Goal: Navigation & Orientation: Find specific page/section

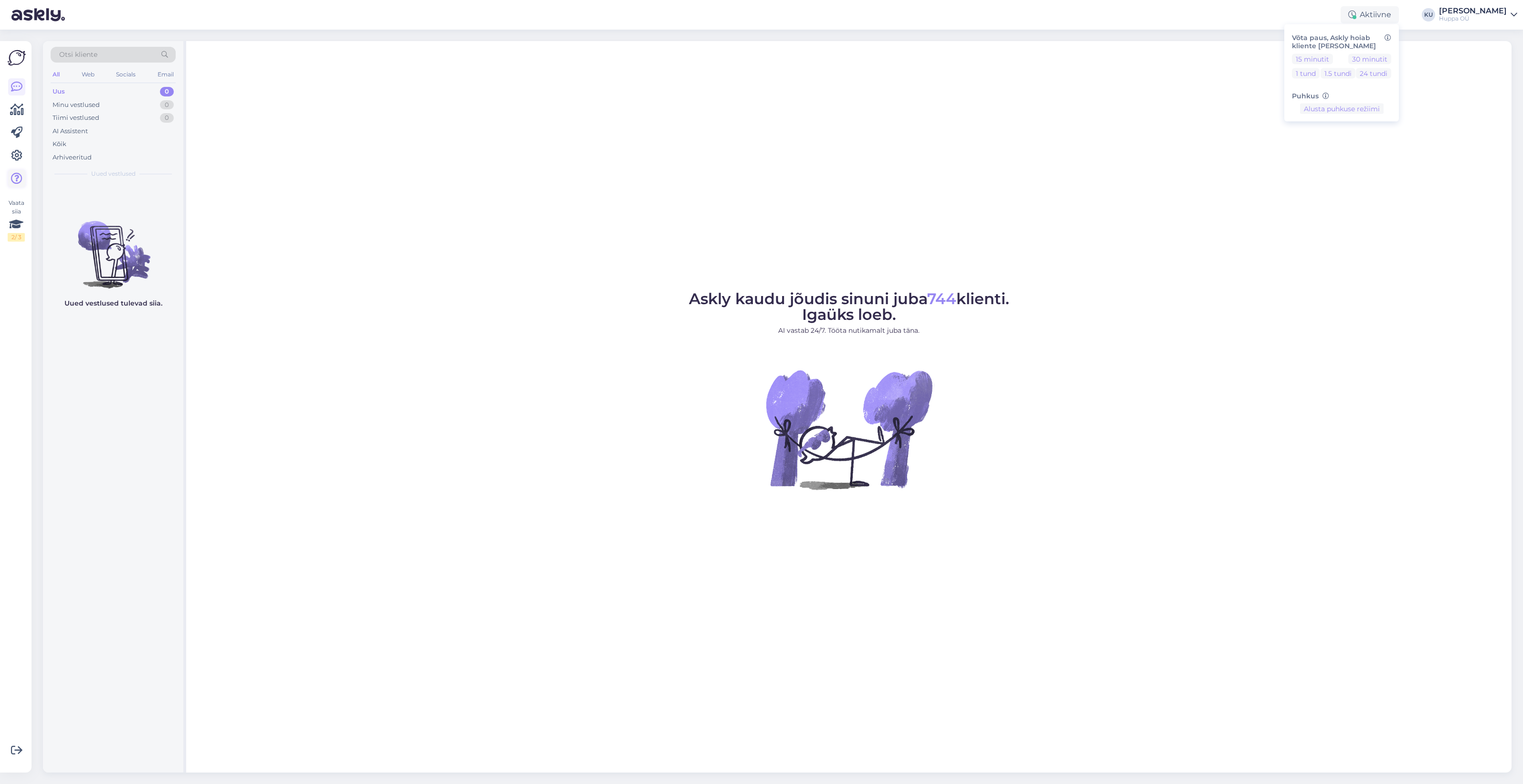
click at [12, 178] on icon at bounding box center [17, 178] width 11 height 11
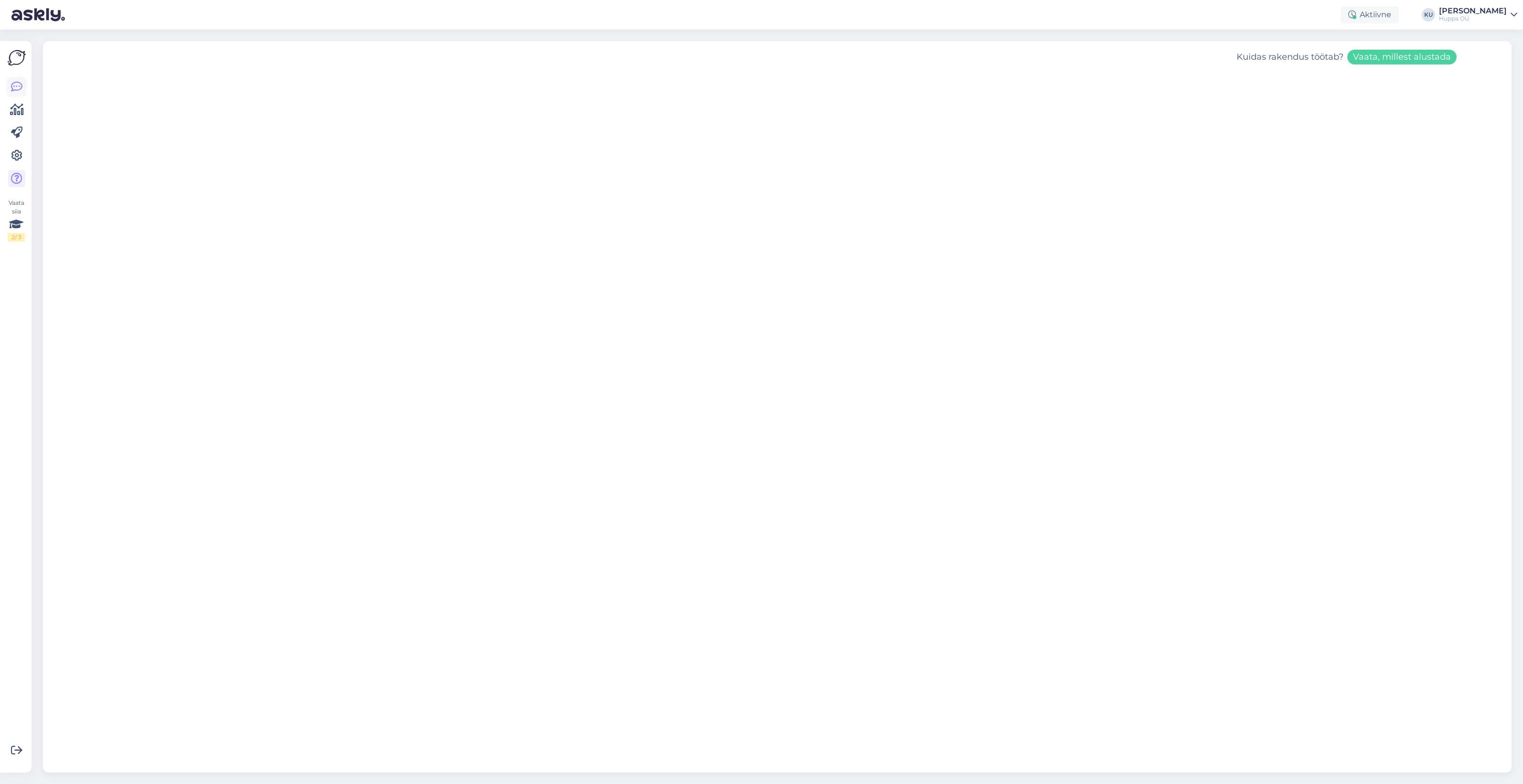
click at [18, 82] on icon at bounding box center [17, 86] width 11 height 11
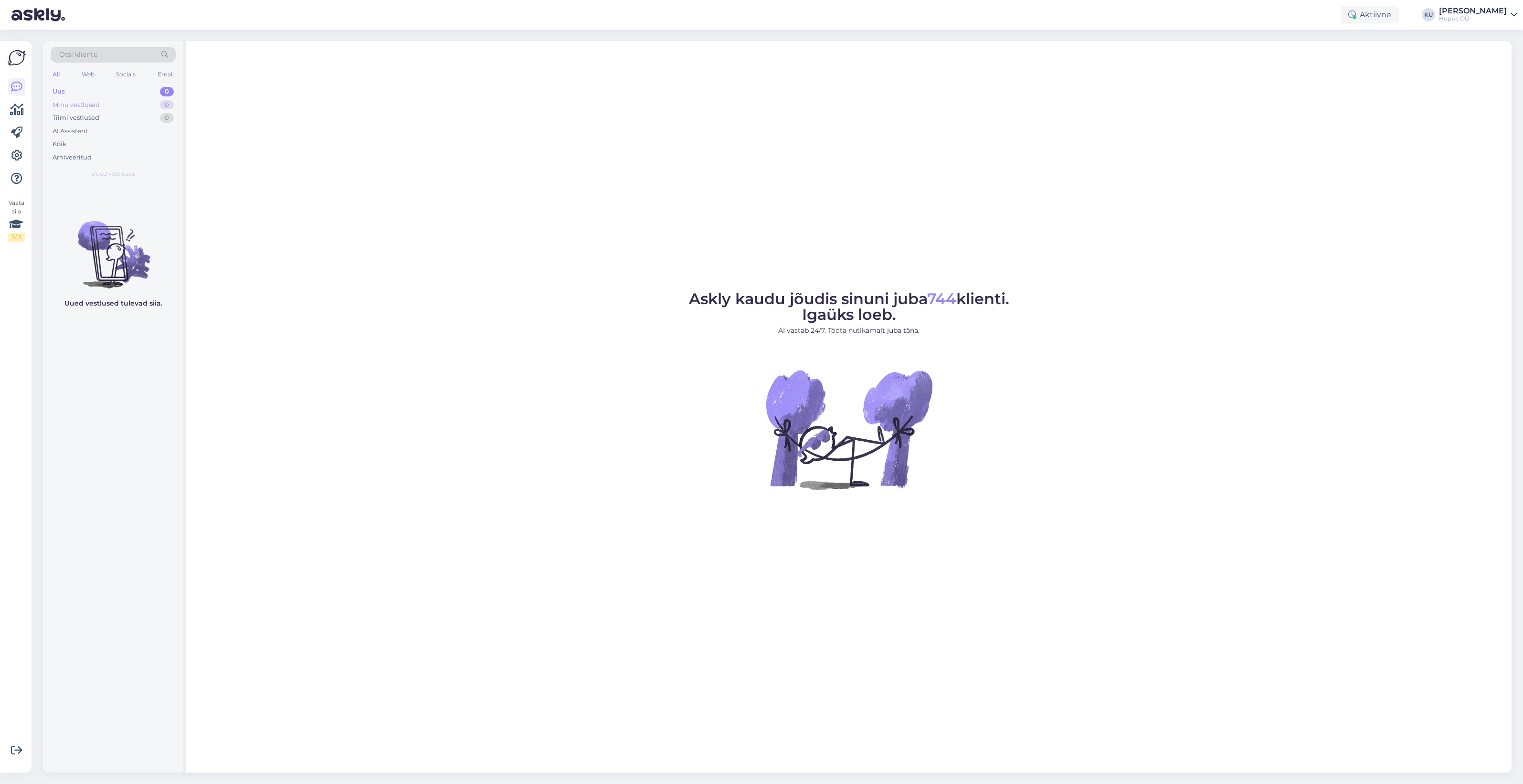
click at [96, 108] on div "Minu vestlused" at bounding box center [76, 105] width 47 height 9
click at [64, 142] on div "Kõik" at bounding box center [59, 144] width 14 height 9
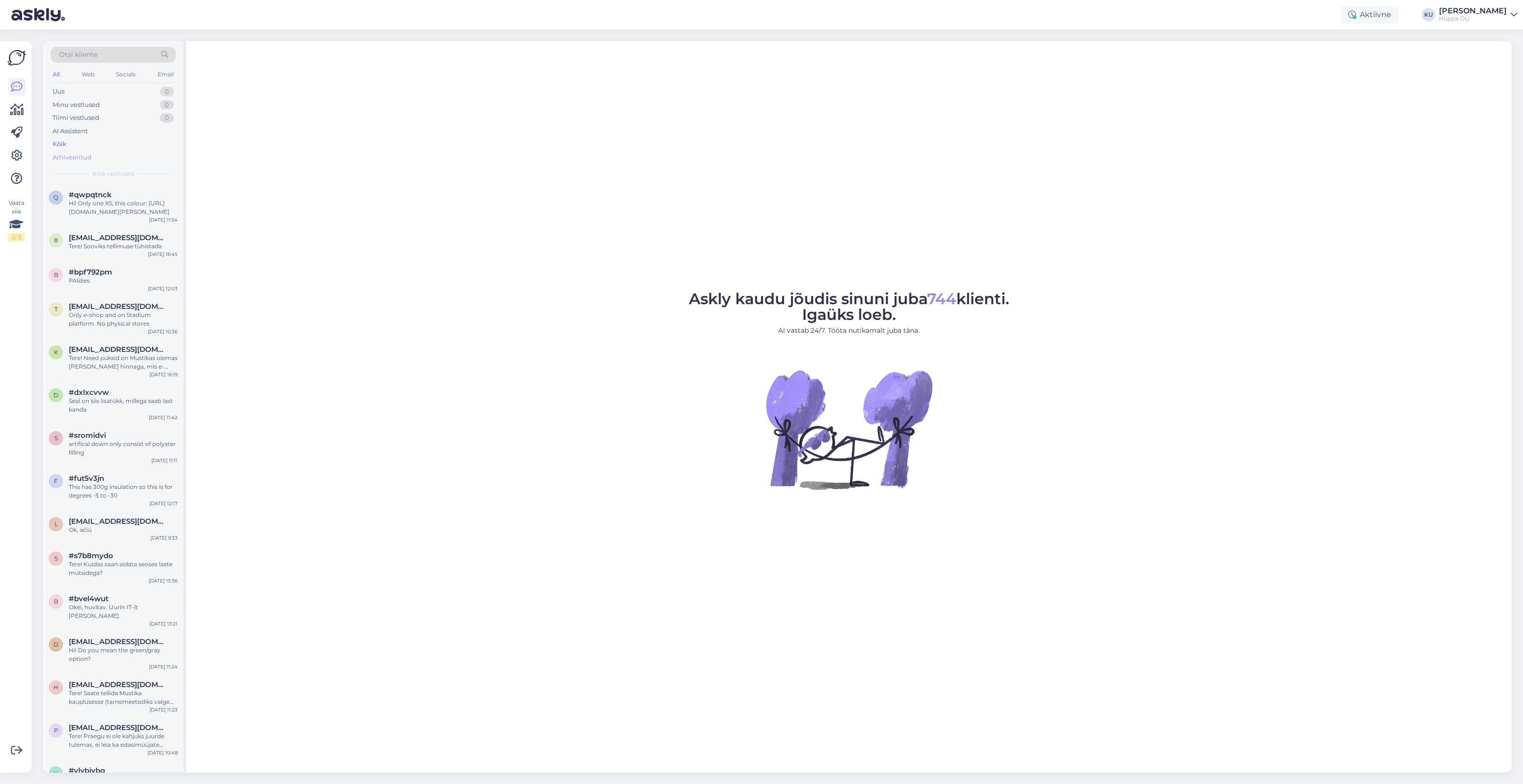
click at [80, 154] on div "Arhiveeritud" at bounding box center [72, 157] width 39 height 9
click at [15, 179] on icon at bounding box center [17, 178] width 11 height 11
